Goal: Task Accomplishment & Management: Use online tool/utility

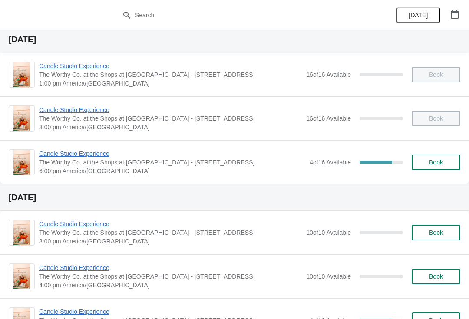
scroll to position [31, 0]
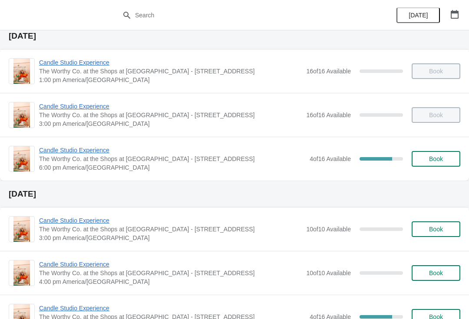
click at [93, 153] on span "Candle Studio Experience" at bounding box center [172, 150] width 266 height 9
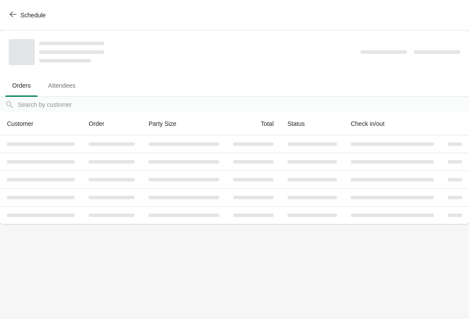
scroll to position [0, 0]
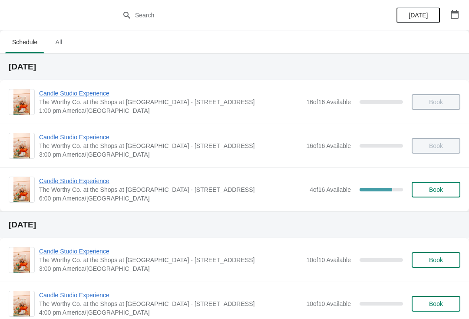
click at [83, 180] on span "Candle Studio Experience" at bounding box center [172, 181] width 266 height 9
click at [82, 182] on span "Candle Studio Experience" at bounding box center [172, 181] width 266 height 9
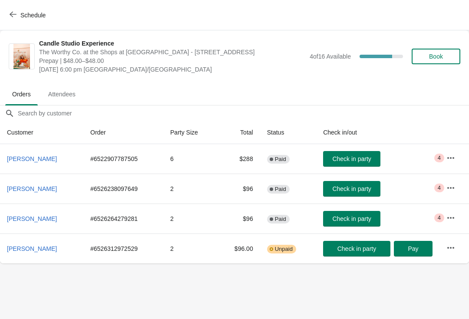
click at [345, 184] on button "Check in party" at bounding box center [351, 189] width 57 height 16
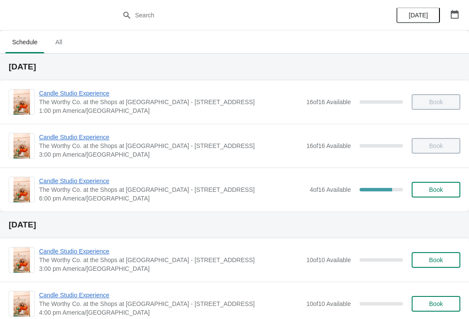
click at [94, 181] on span "Candle Studio Experience" at bounding box center [172, 181] width 266 height 9
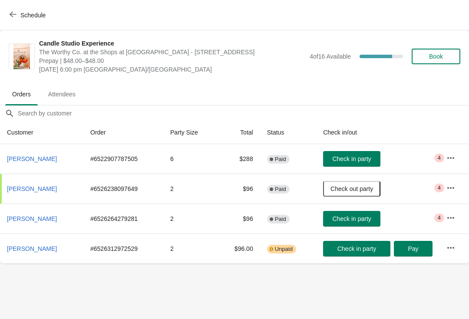
click at [361, 157] on span "Check in party" at bounding box center [351, 158] width 39 height 7
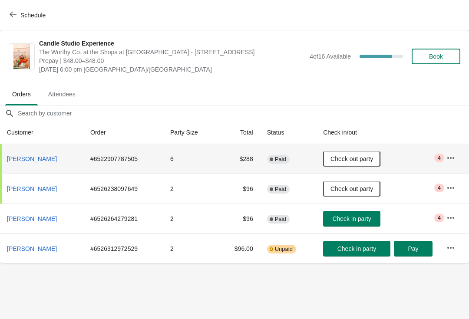
click at [347, 245] on span "Check in party" at bounding box center [356, 248] width 39 height 7
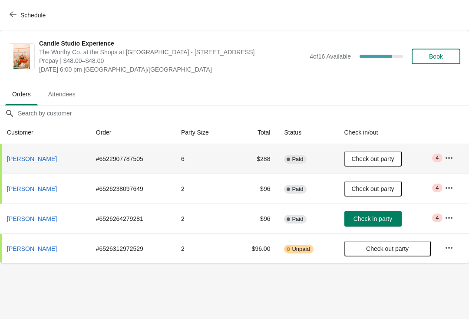
click at [369, 156] on span "Check out party" at bounding box center [372, 158] width 43 height 7
click at [370, 212] on button "Check in party" at bounding box center [372, 219] width 57 height 16
